Goal: Task Accomplishment & Management: Use online tool/utility

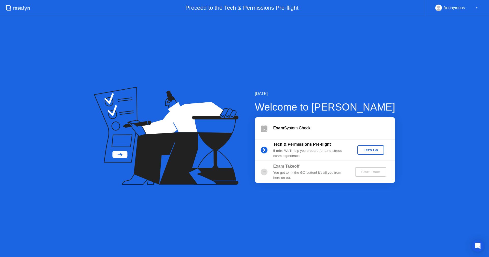
click at [368, 153] on button "Let's Go" at bounding box center [371, 150] width 27 height 10
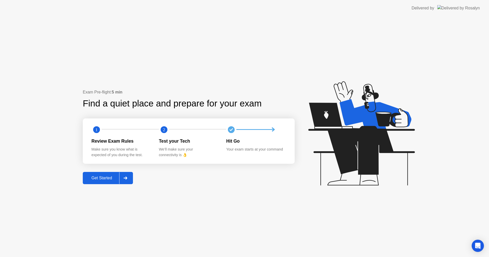
click at [102, 182] on button "Get Started" at bounding box center [108, 178] width 50 height 12
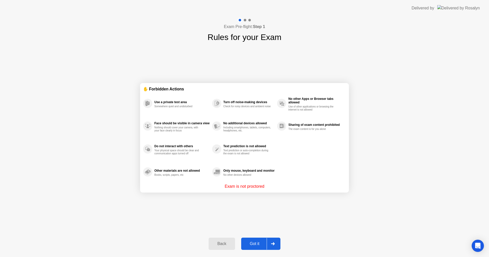
click at [114, 182] on div "Exam Pre-flight: Step 1 Rules for your Exam ✋ Forbidden Actions Use a private t…" at bounding box center [244, 136] width 489 height 241
click at [250, 246] on div "Got it" at bounding box center [255, 244] width 24 height 5
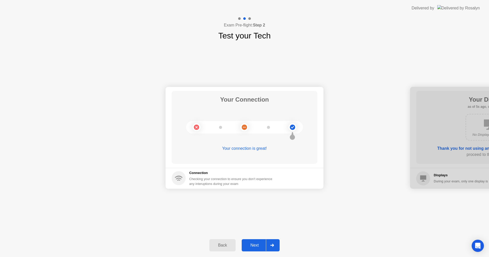
click at [253, 246] on div "Next" at bounding box center [254, 245] width 23 height 5
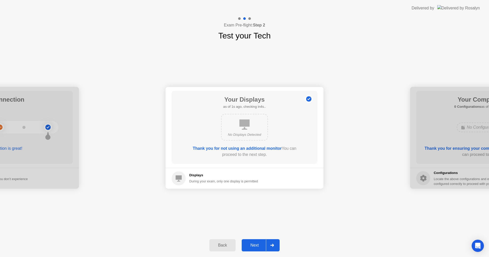
click at [242, 239] on button "Next" at bounding box center [261, 245] width 38 height 12
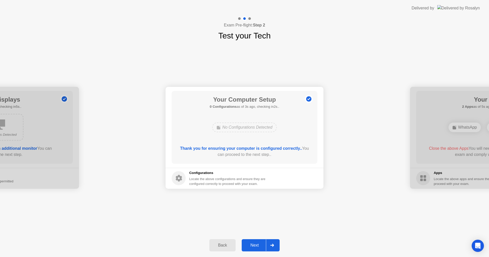
click at [257, 242] on button "Next" at bounding box center [261, 245] width 38 height 12
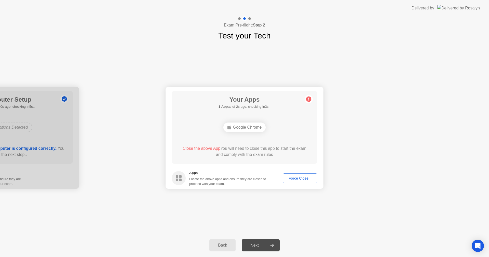
click at [305, 180] on div "Force Close..." at bounding box center [300, 178] width 31 height 4
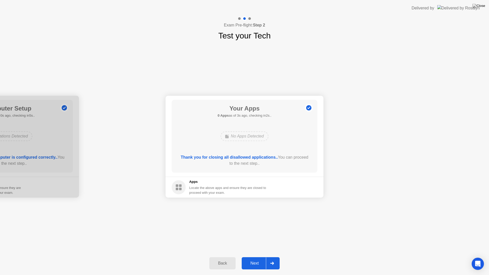
click at [260, 257] on button "Next" at bounding box center [261, 263] width 38 height 12
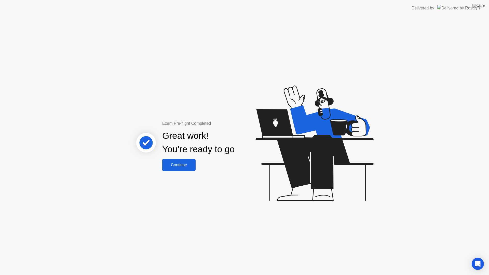
click at [183, 163] on div "Continue" at bounding box center [179, 165] width 30 height 5
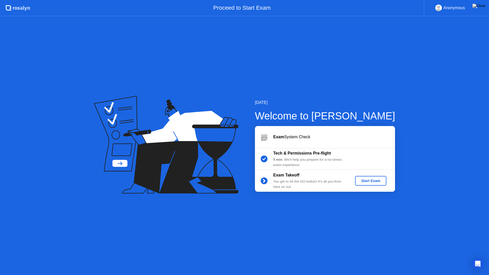
click at [367, 179] on div "Start Exam" at bounding box center [370, 181] width 27 height 4
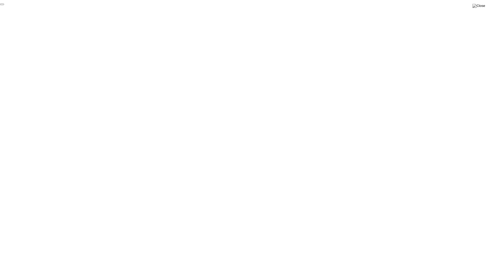
click div "End Proctoring Session"
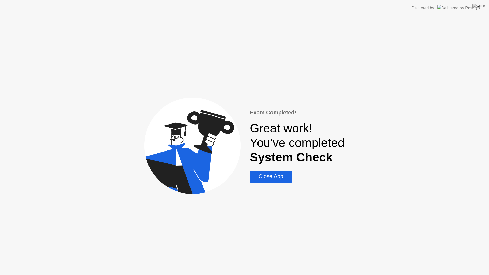
click at [288, 176] on div "Close App" at bounding box center [271, 177] width 39 height 6
